Goal: Task Accomplishment & Management: Manage account settings

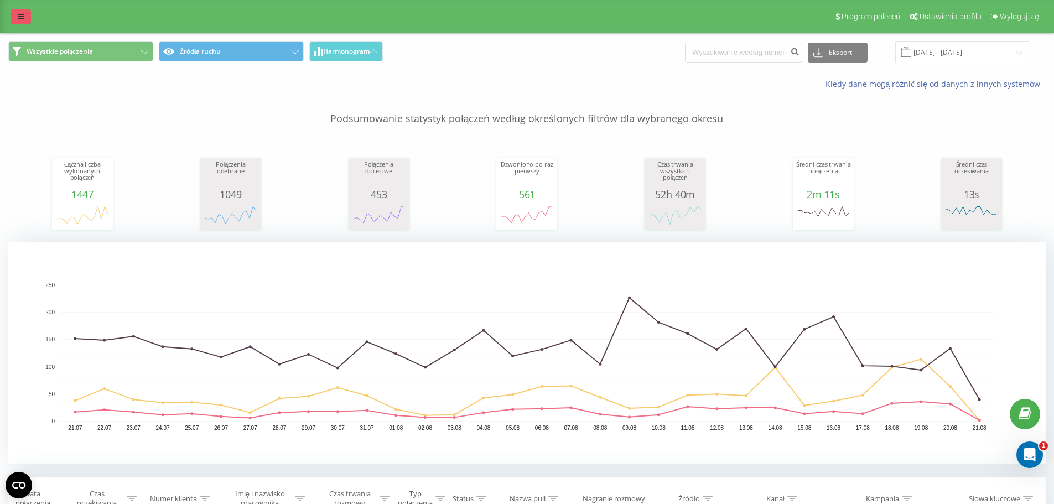
click at [25, 13] on link at bounding box center [21, 16] width 20 height 15
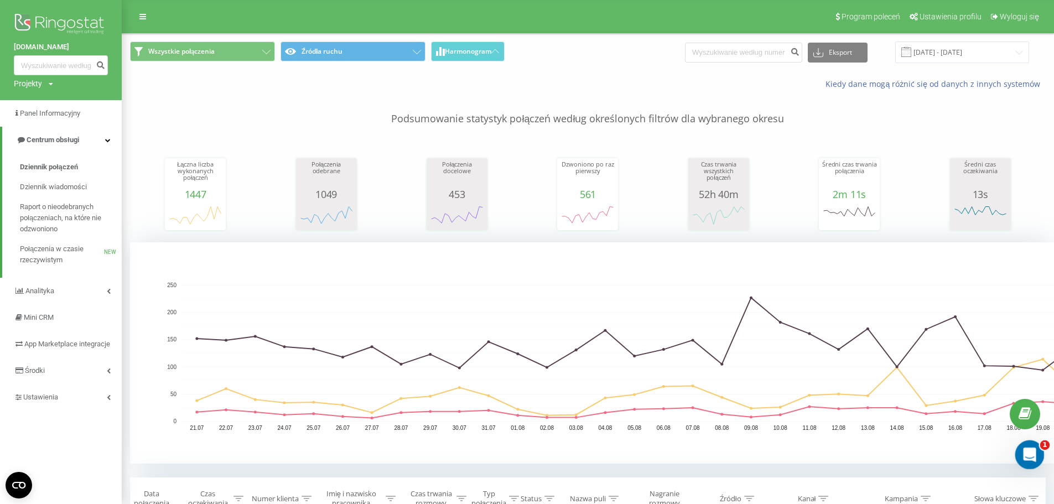
click at [1034, 462] on div "Otwórz komunikator Intercom" at bounding box center [1028, 453] width 37 height 37
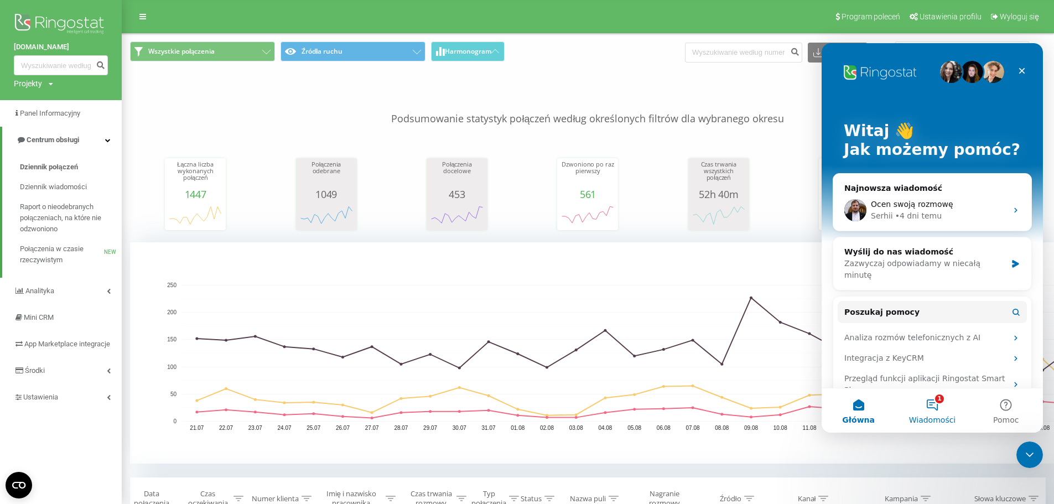
click at [940, 406] on button "1 Wiadomości" at bounding box center [933, 411] width 74 height 44
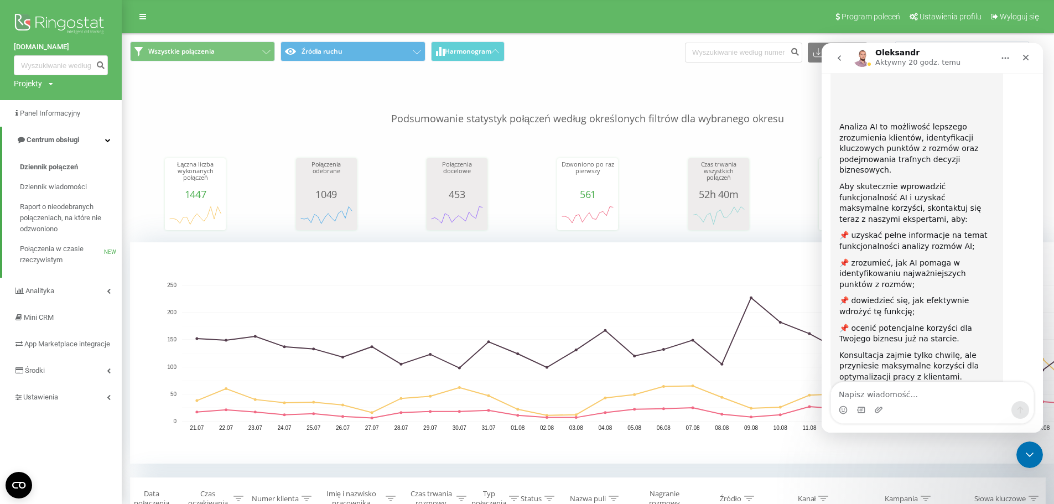
scroll to position [114, 0]
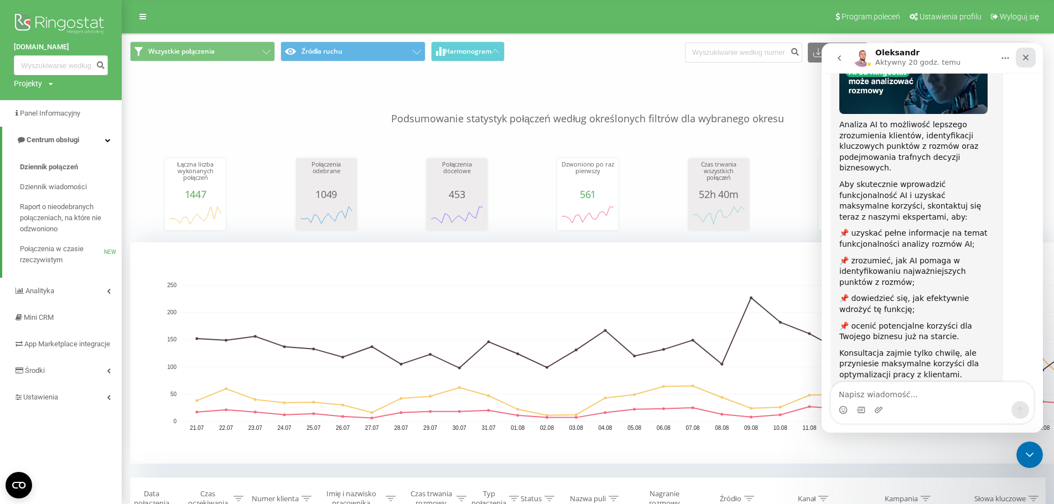
click at [1026, 61] on icon "Zamknij" at bounding box center [1026, 57] width 9 height 9
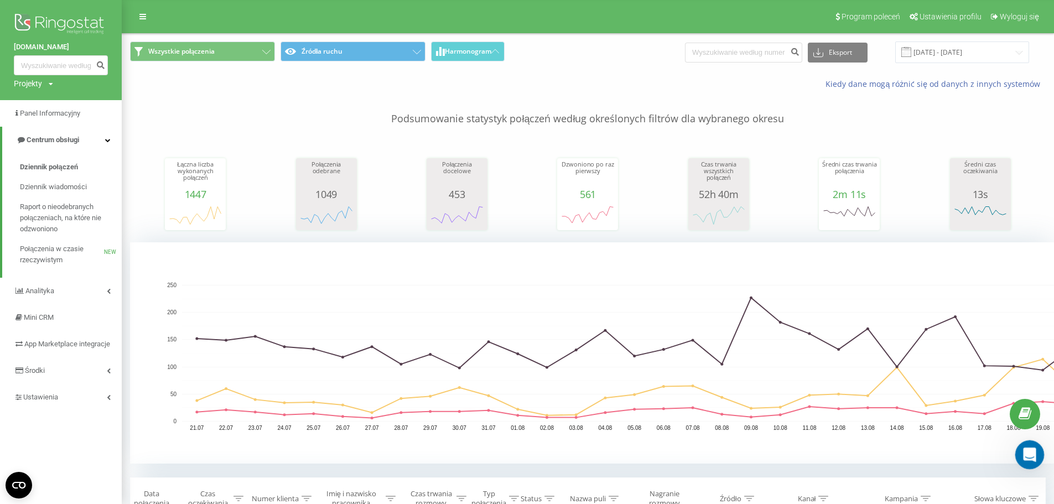
click at [1029, 459] on icon "Otwórz komunikator Intercom" at bounding box center [1028, 453] width 18 height 18
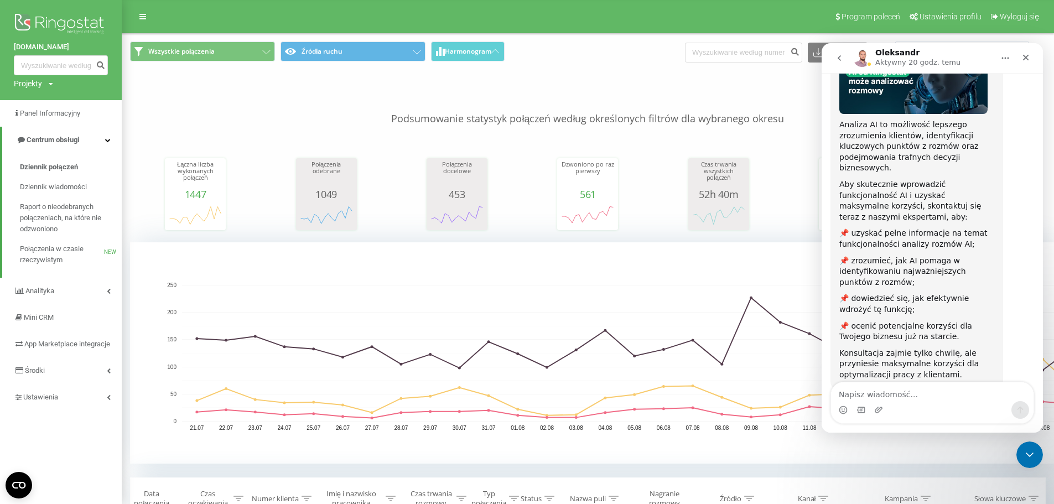
scroll to position [0, 0]
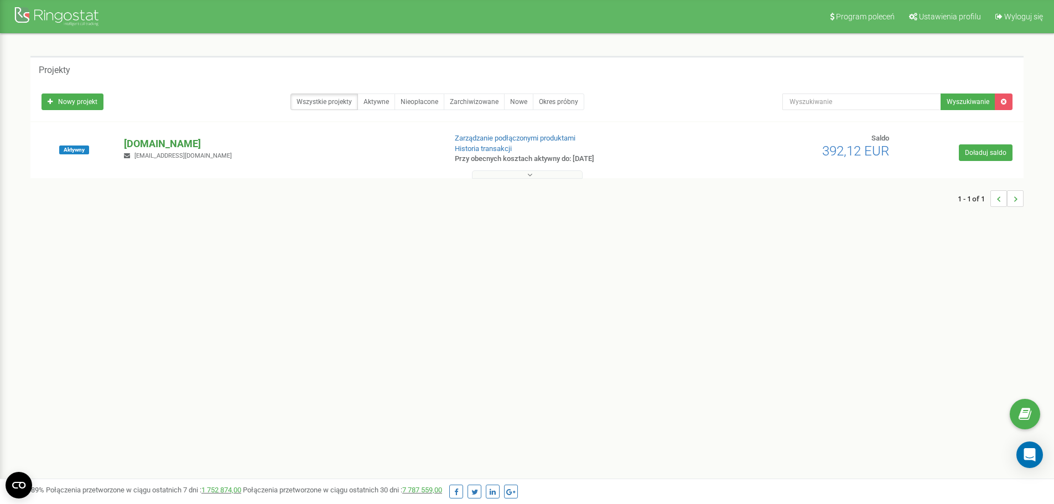
click at [189, 142] on p "[DOMAIN_NAME]" at bounding box center [280, 144] width 313 height 14
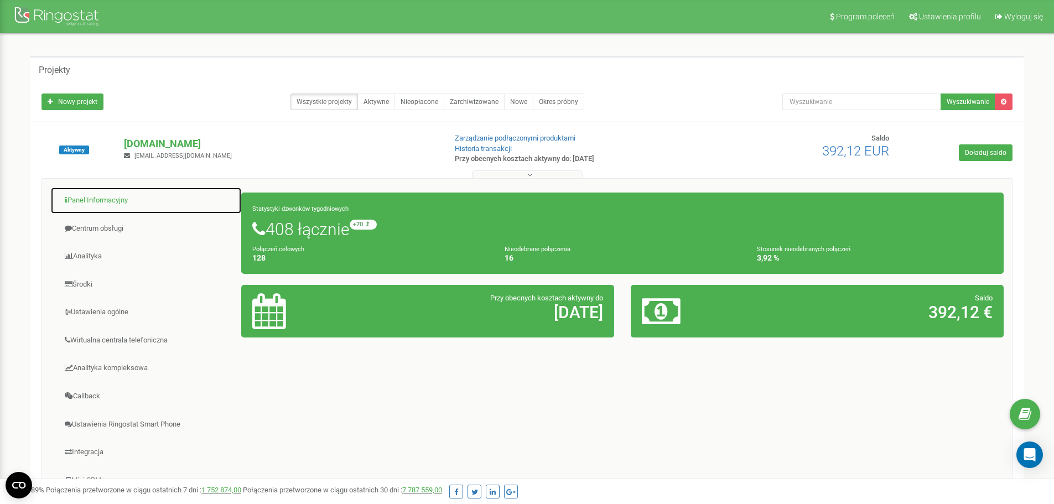
click at [116, 203] on link "Panel Informacyjny" at bounding box center [146, 200] width 192 height 27
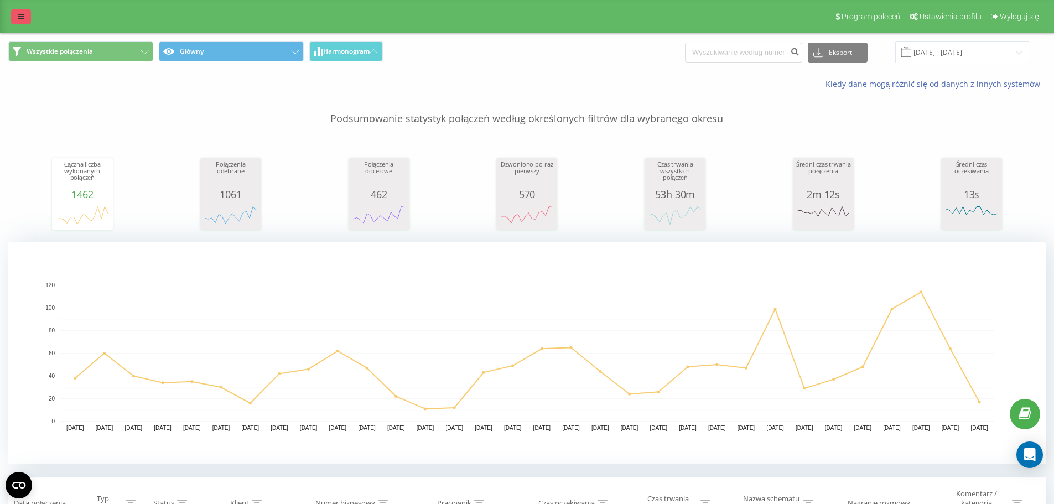
click at [22, 19] on icon at bounding box center [21, 17] width 7 height 8
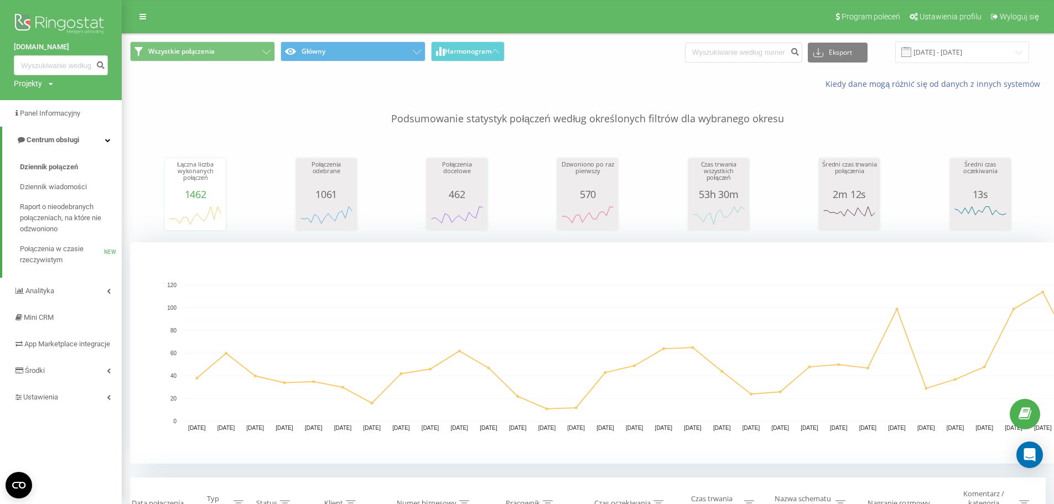
click at [86, 23] on img at bounding box center [61, 25] width 94 height 28
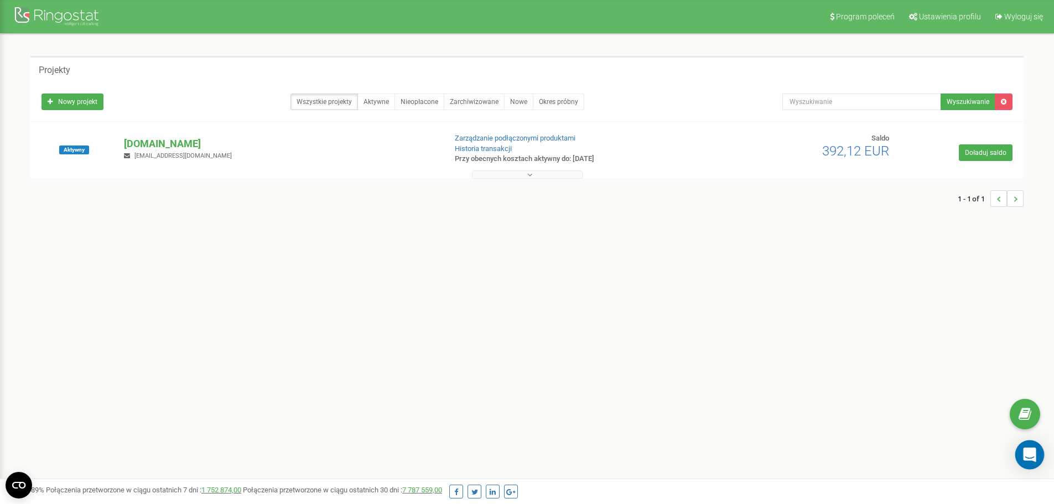
click at [1031, 458] on icon "Open Intercom Messenger" at bounding box center [1030, 455] width 14 height 14
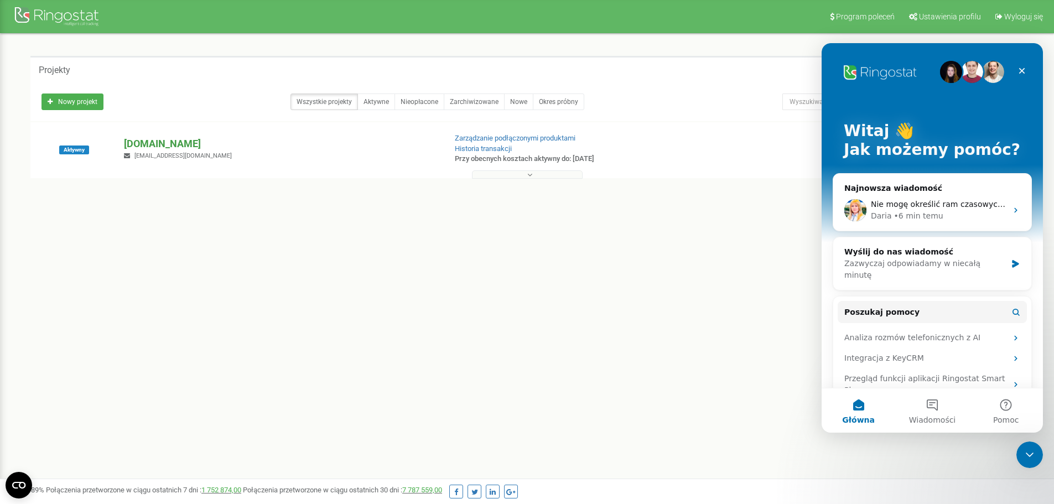
click at [167, 144] on p "[DOMAIN_NAME]" at bounding box center [280, 144] width 313 height 14
